Goal: Task Accomplishment & Management: Use online tool/utility

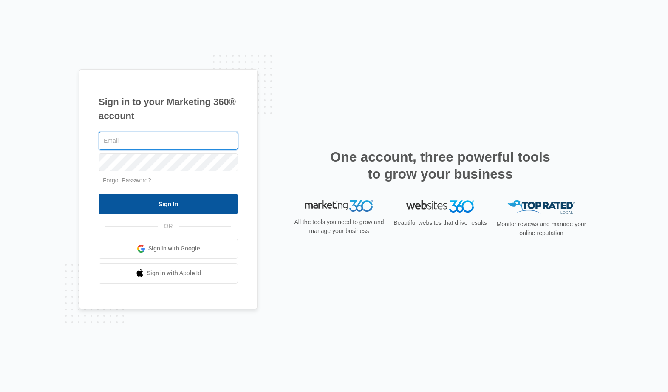
type input "[PERSON_NAME][EMAIL_ADDRESS][PERSON_NAME][DOMAIN_NAME]"
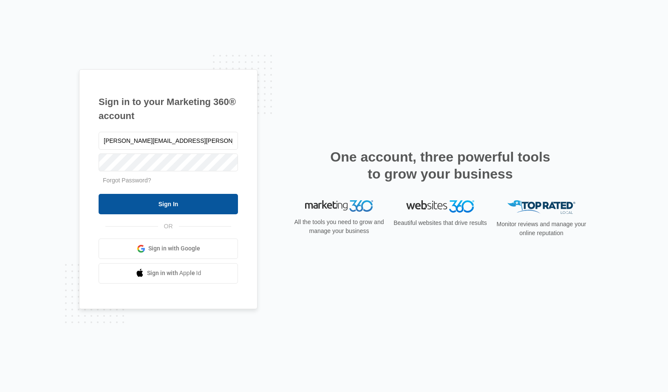
click at [143, 203] on input "Sign In" at bounding box center [168, 204] width 139 height 20
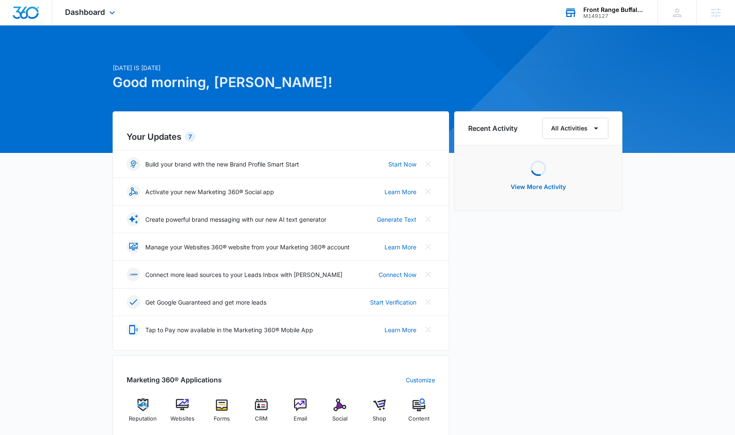
click at [621, 11] on div "Front Range Buffalo Company" at bounding box center [614, 9] width 62 height 7
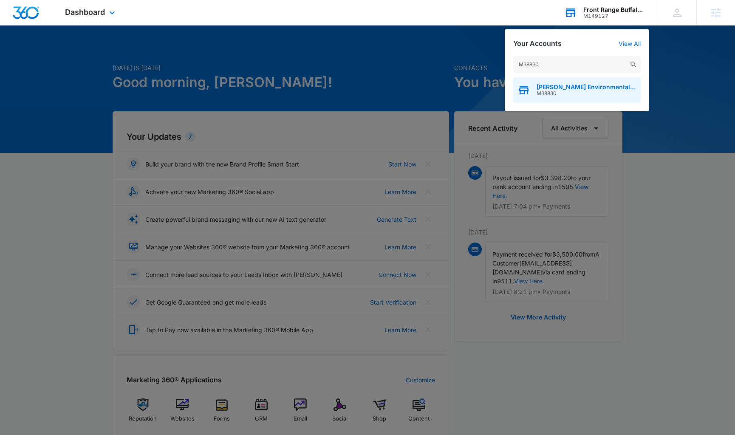
type input "M38830"
click at [560, 85] on span "[PERSON_NAME] Environmental Services" at bounding box center [586, 87] width 100 height 7
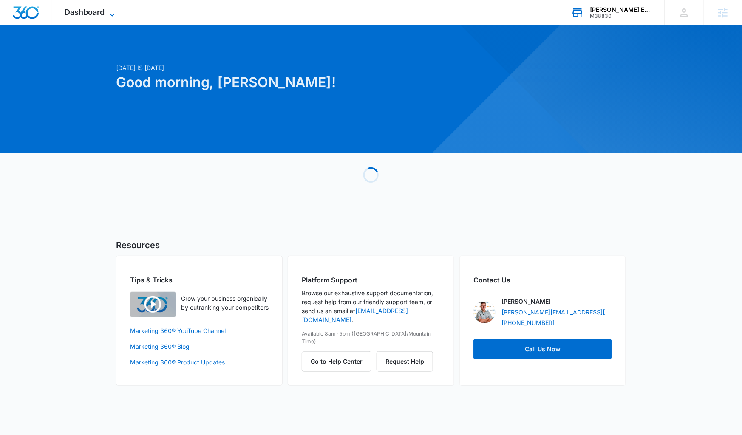
click at [102, 14] on span "Dashboard" at bounding box center [85, 12] width 40 height 9
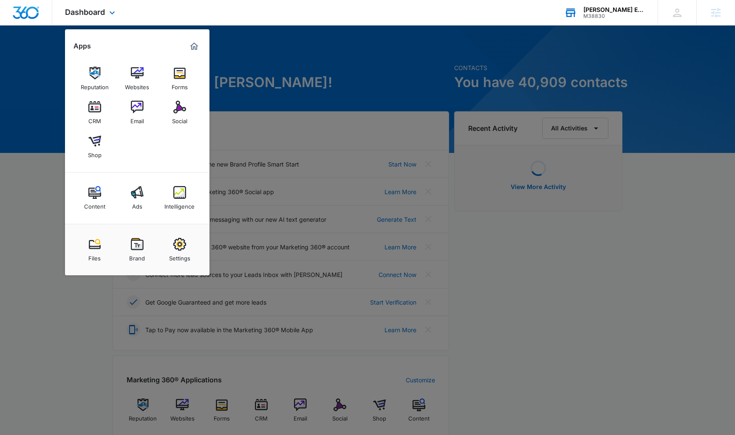
click at [175, 95] on div "Reputation Websites Forms CRM Email Social Shop" at bounding box center [137, 112] width 144 height 119
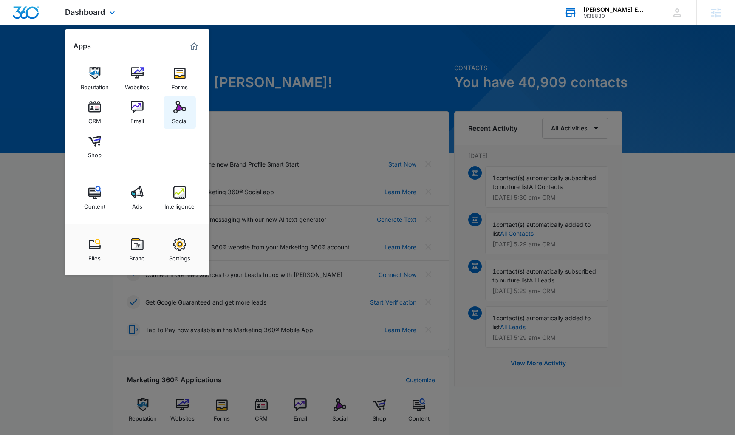
click at [175, 105] on img at bounding box center [179, 107] width 13 height 13
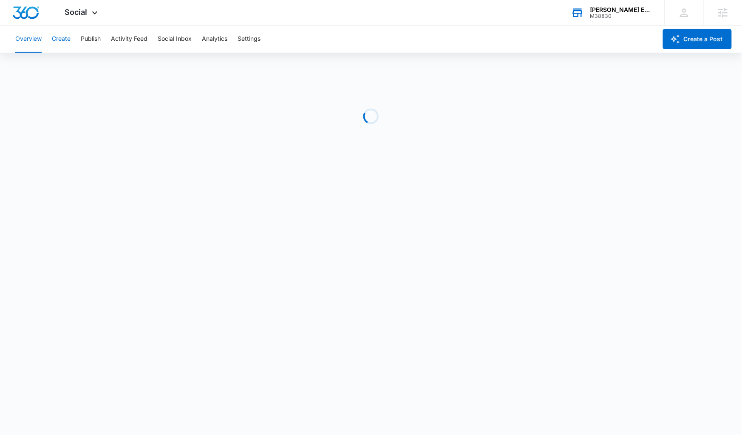
click at [62, 31] on button "Create" at bounding box center [61, 38] width 19 height 27
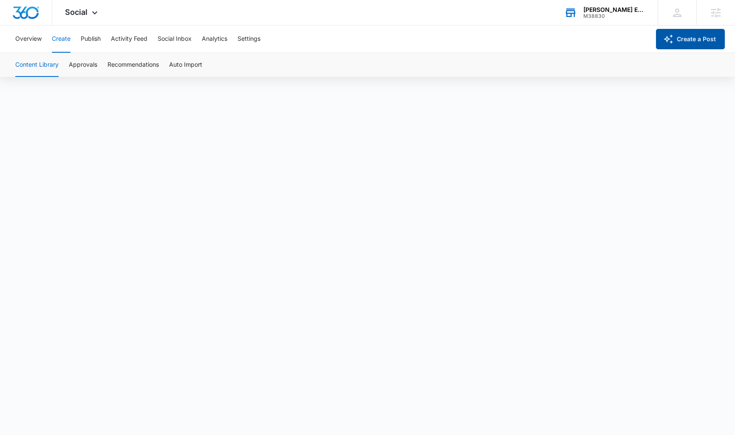
click at [702, 37] on button "Create a Post" at bounding box center [690, 39] width 69 height 20
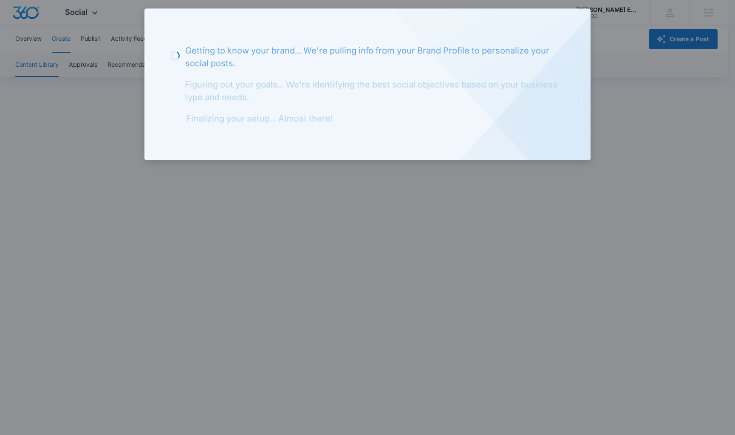
click at [579, 64] on div "Loading Getting to know your brand... We're pulling info from your Brand Profil…" at bounding box center [367, 84] width 446 height 152
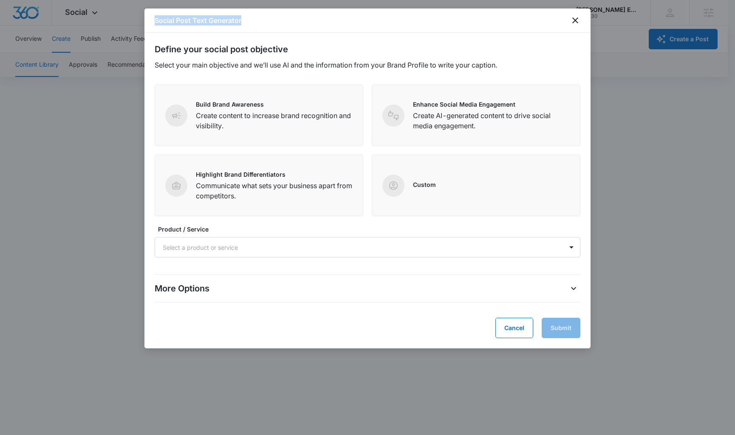
drag, startPoint x: 475, startPoint y: 231, endPoint x: 277, endPoint y: 277, distance: 203.9
click at [274, 277] on body "Social Apps Reputation Websites Forms CRM Email Social Shop Content Ads Intelli…" at bounding box center [367, 220] width 735 height 441
click at [575, 19] on icon "close" at bounding box center [575, 20] width 10 height 10
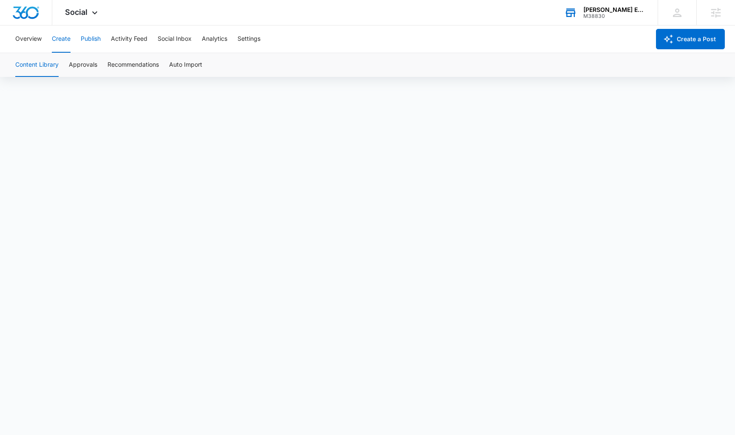
click at [93, 42] on button "Publish" at bounding box center [91, 38] width 20 height 27
click at [62, 40] on button "Create" at bounding box center [61, 38] width 19 height 27
click at [88, 39] on button "Publish" at bounding box center [91, 38] width 20 height 27
click at [69, 67] on button "Schedules" at bounding box center [65, 65] width 29 height 24
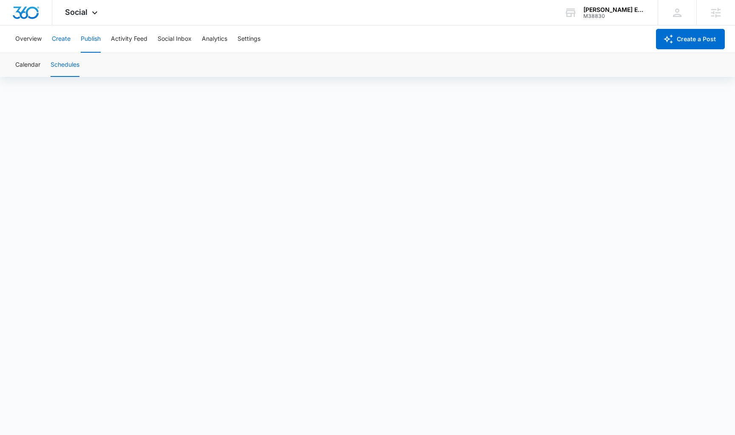
click at [66, 38] on button "Create" at bounding box center [61, 38] width 19 height 27
click at [73, 66] on button "Approvals" at bounding box center [83, 65] width 28 height 24
